Goal: Transaction & Acquisition: Purchase product/service

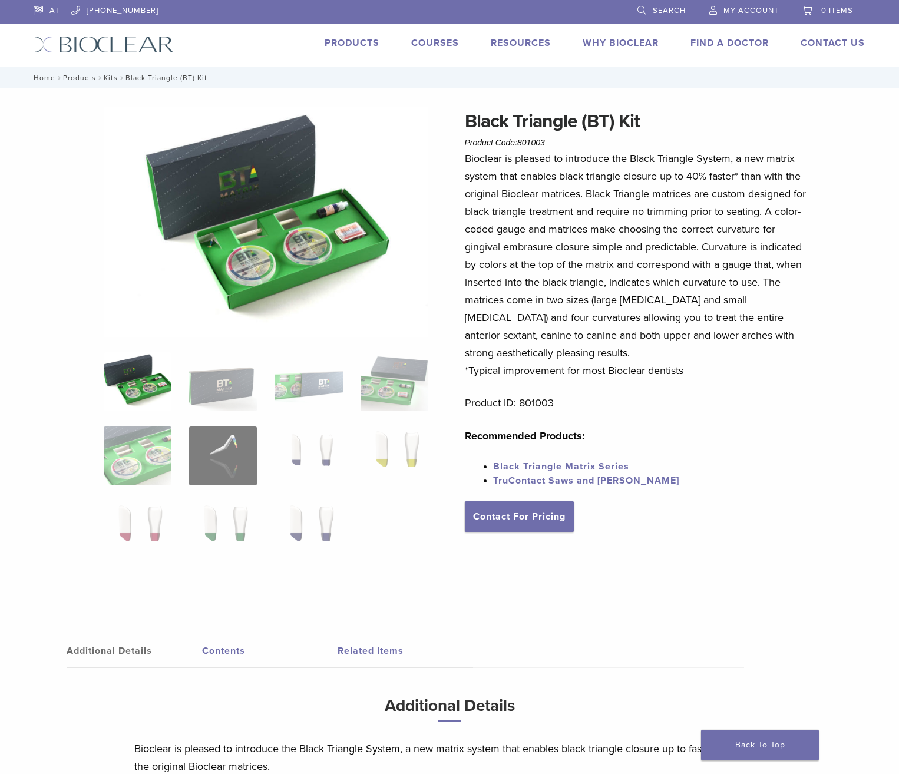
click at [558, 467] on link "Black Triangle Matrix Series" at bounding box center [561, 467] width 136 height 12
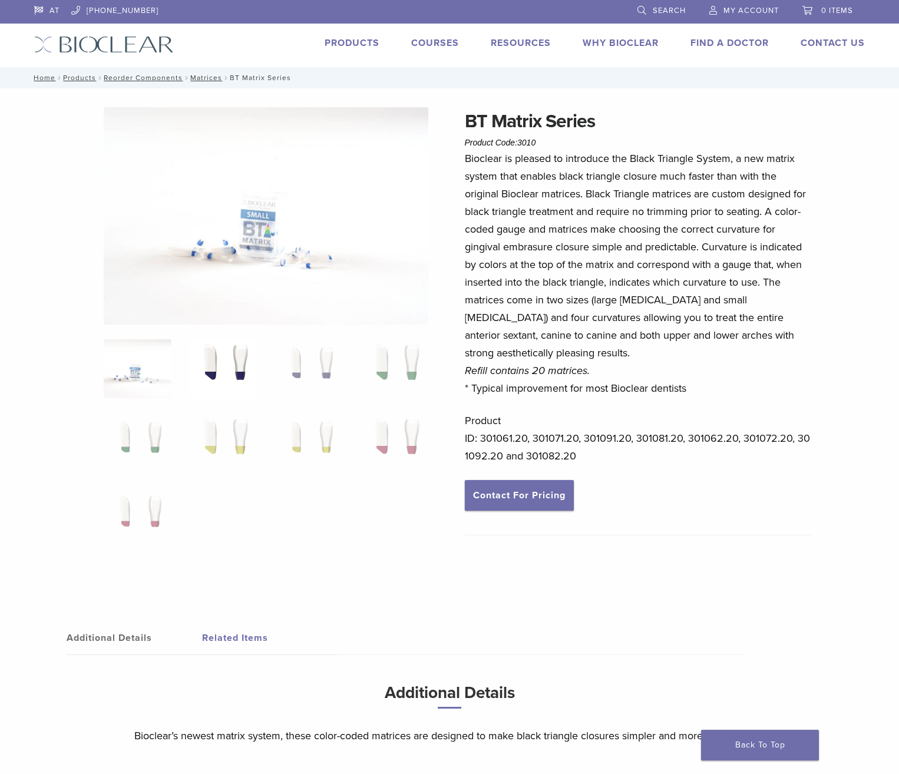
click at [239, 375] on img at bounding box center [223, 368] width 68 height 59
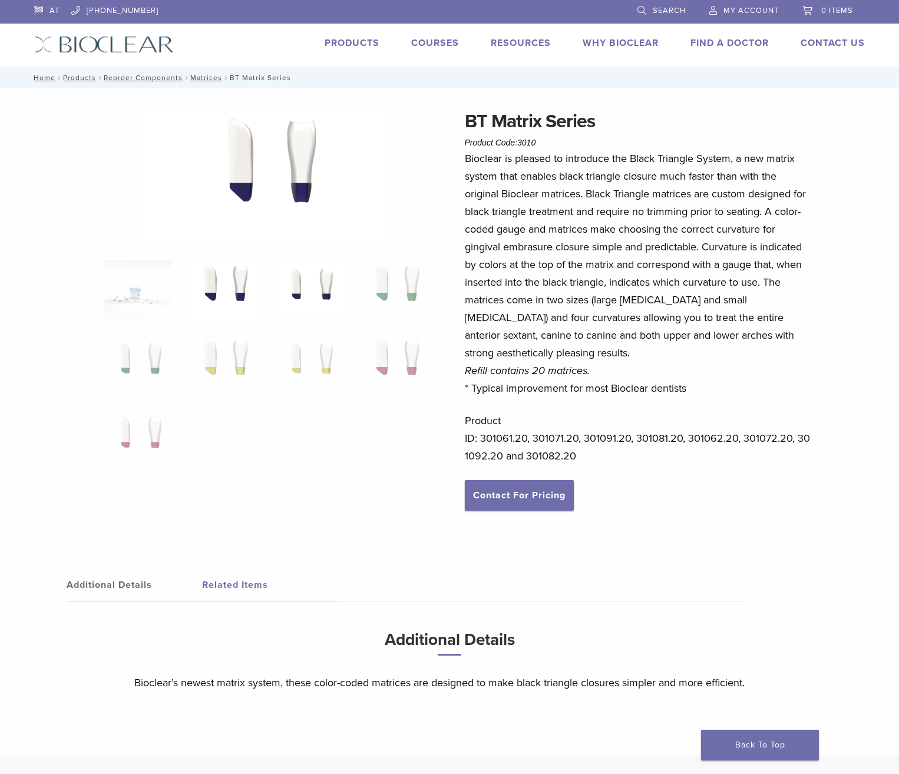
click at [307, 288] on img at bounding box center [308, 289] width 68 height 59
click at [383, 297] on img at bounding box center [394, 289] width 68 height 59
click at [386, 367] on img at bounding box center [394, 364] width 68 height 59
click at [325, 366] on img at bounding box center [308, 364] width 68 height 59
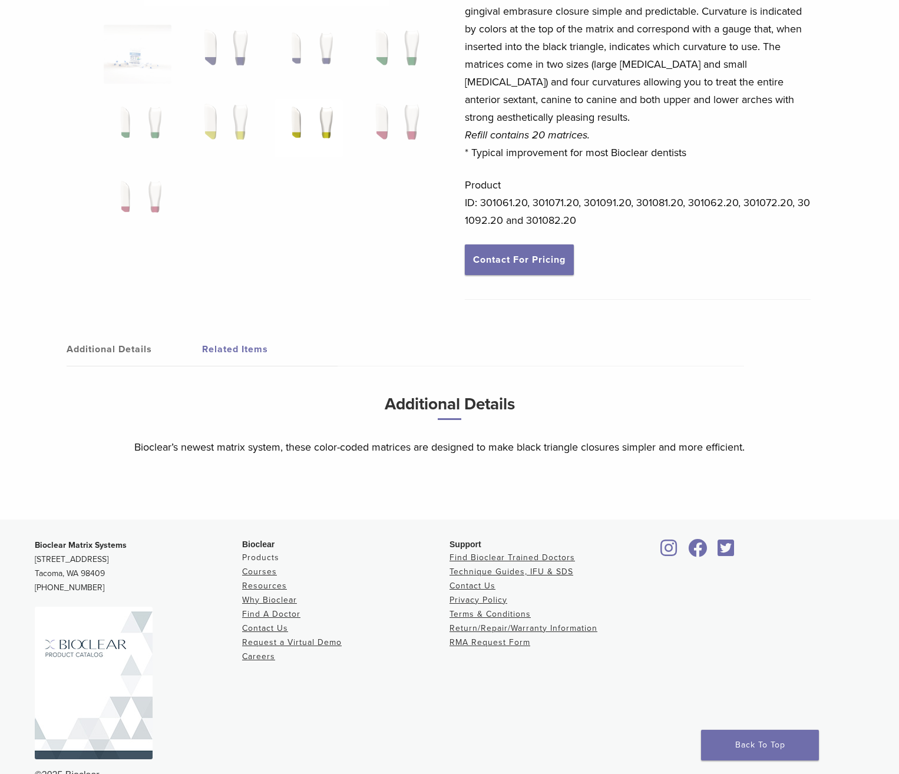
scroll to position [263, 0]
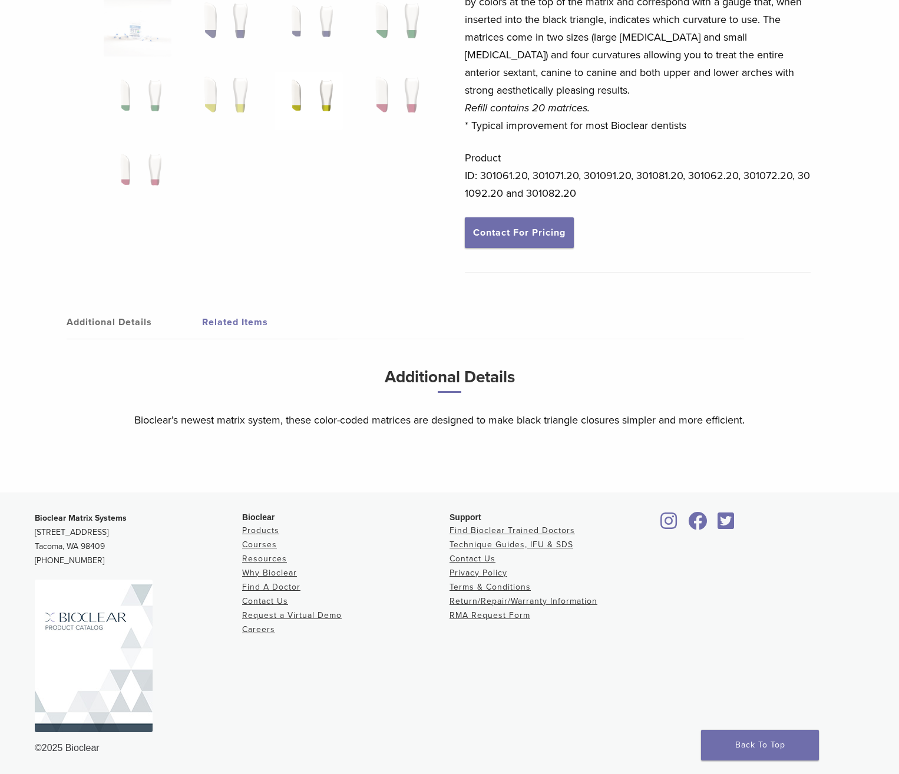
click at [91, 648] on img at bounding box center [94, 656] width 118 height 153
